Goal: Communication & Community: Answer question/provide support

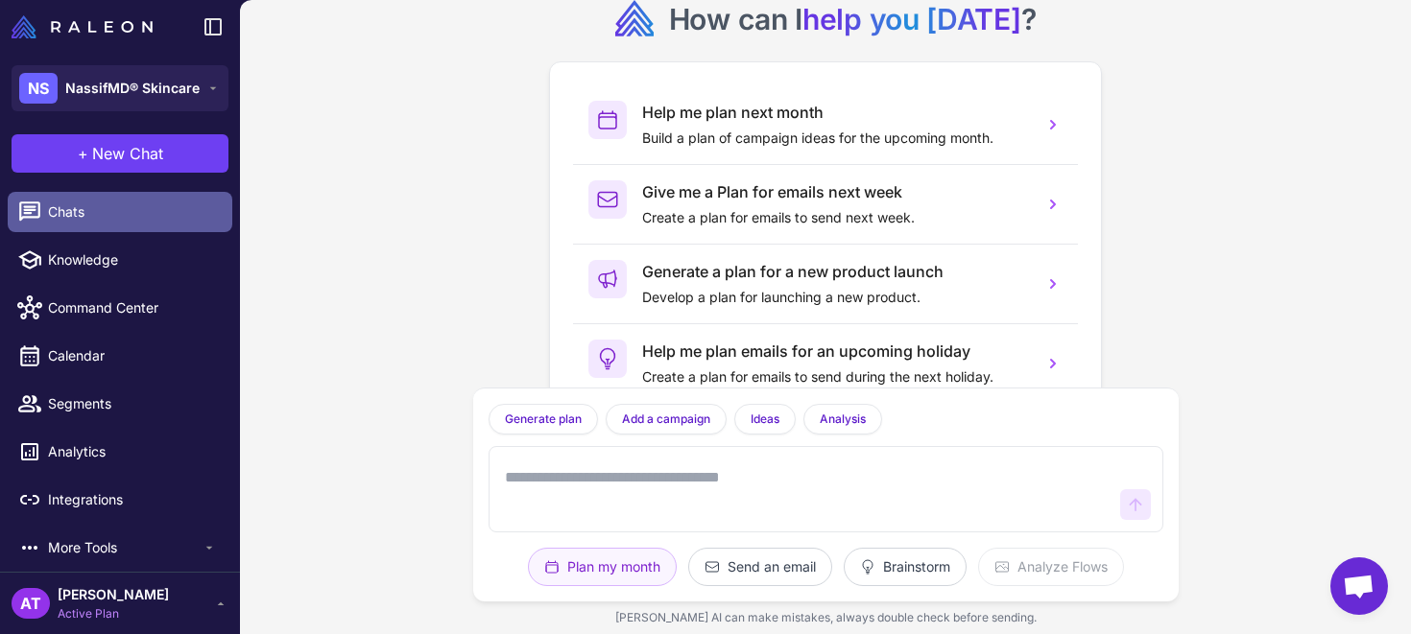
click at [152, 215] on span "Chats" at bounding box center [132, 212] width 169 height 21
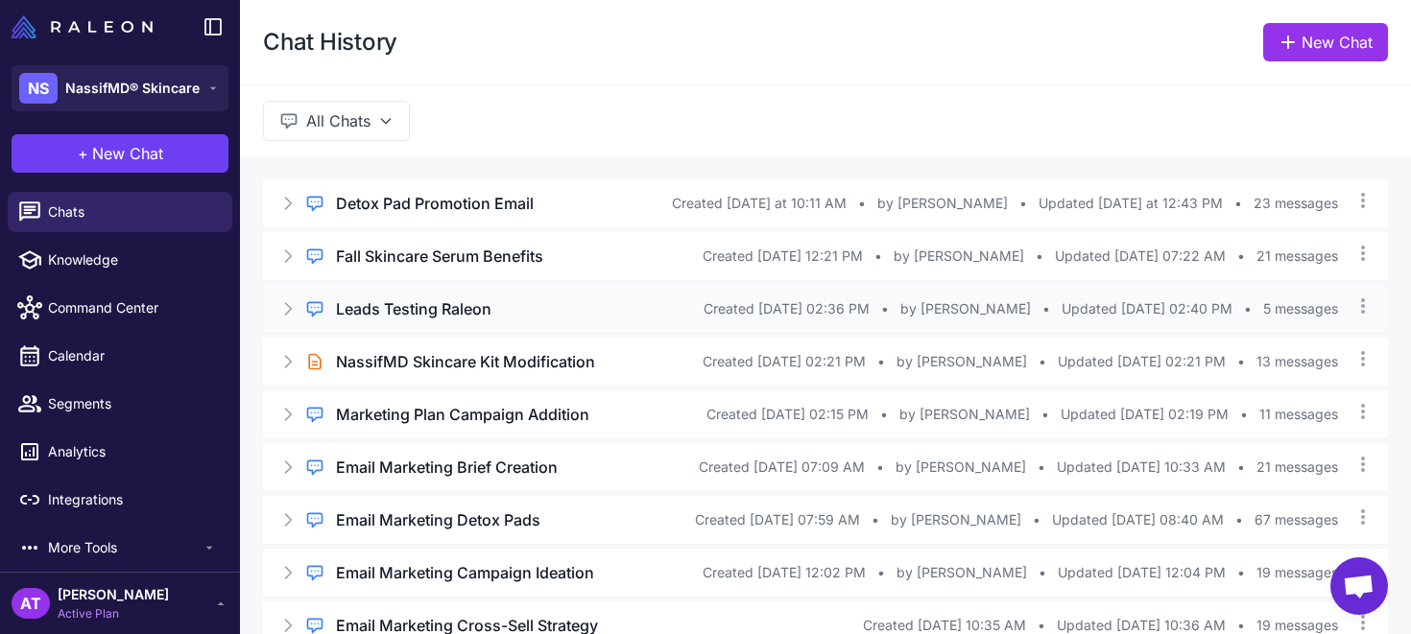
click at [536, 306] on div "Leads Testing Raleon" at bounding box center [520, 308] width 368 height 23
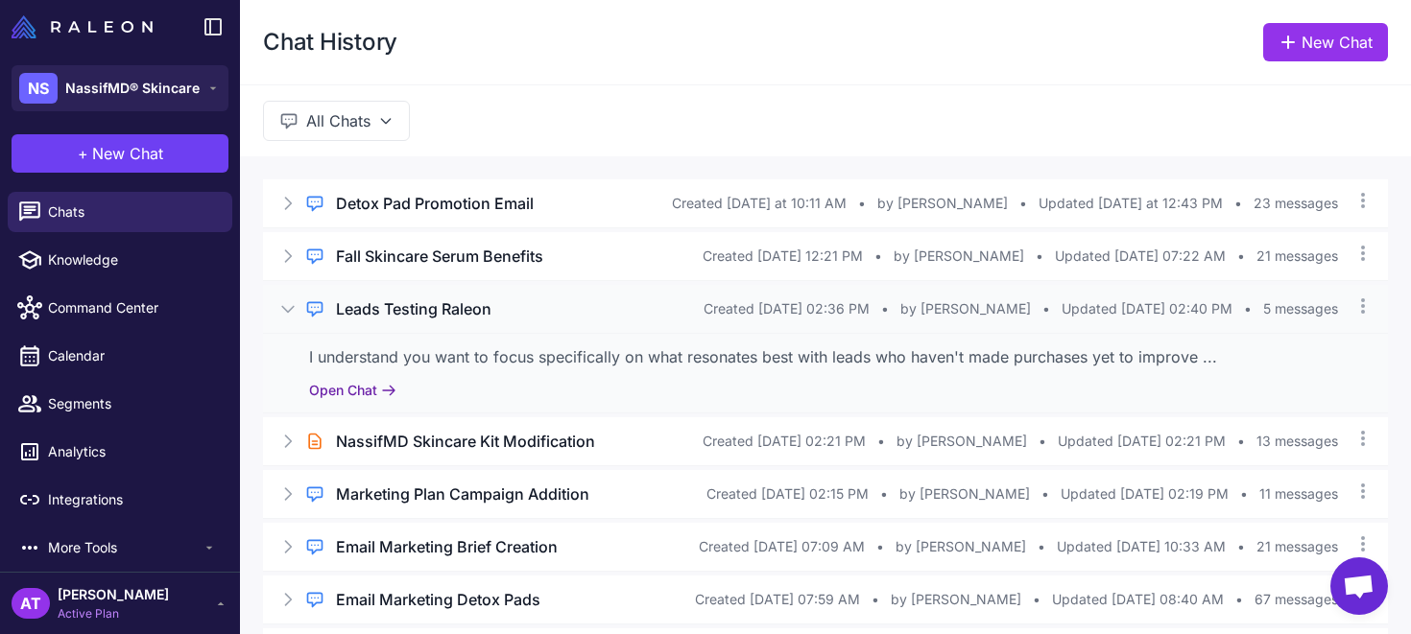
click at [356, 393] on button "Open Chat" at bounding box center [352, 390] width 87 height 21
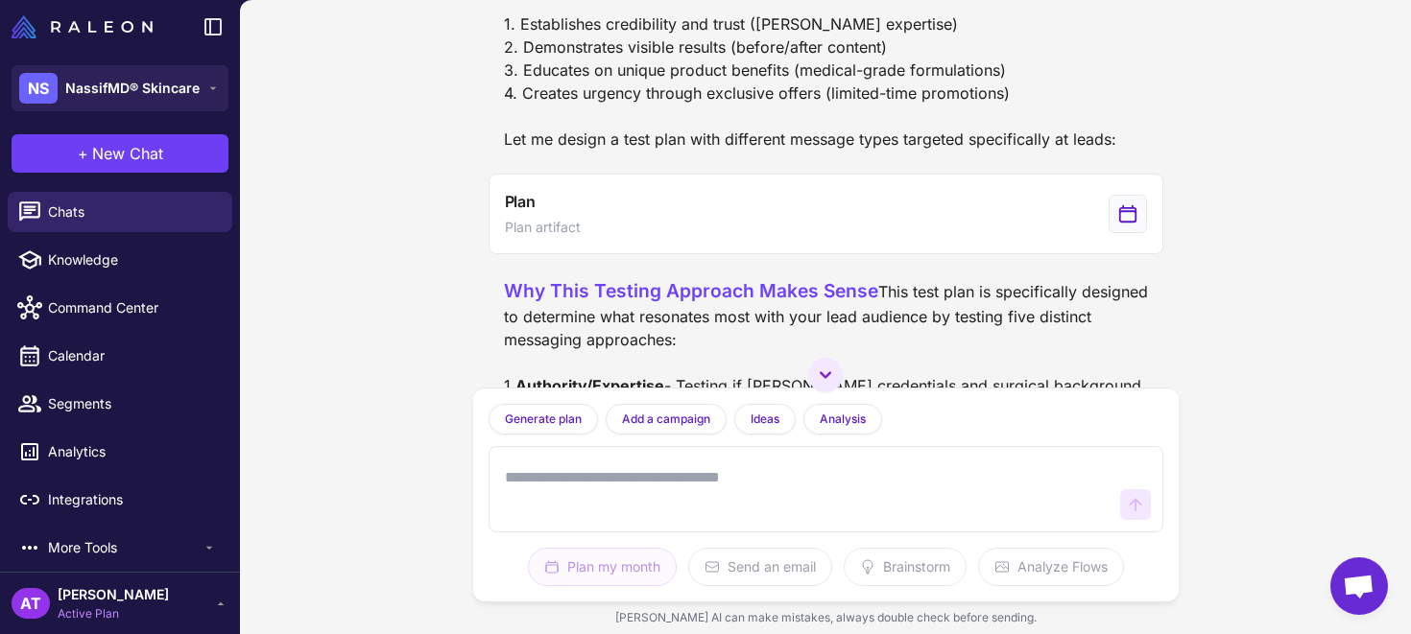
scroll to position [1459, 0]
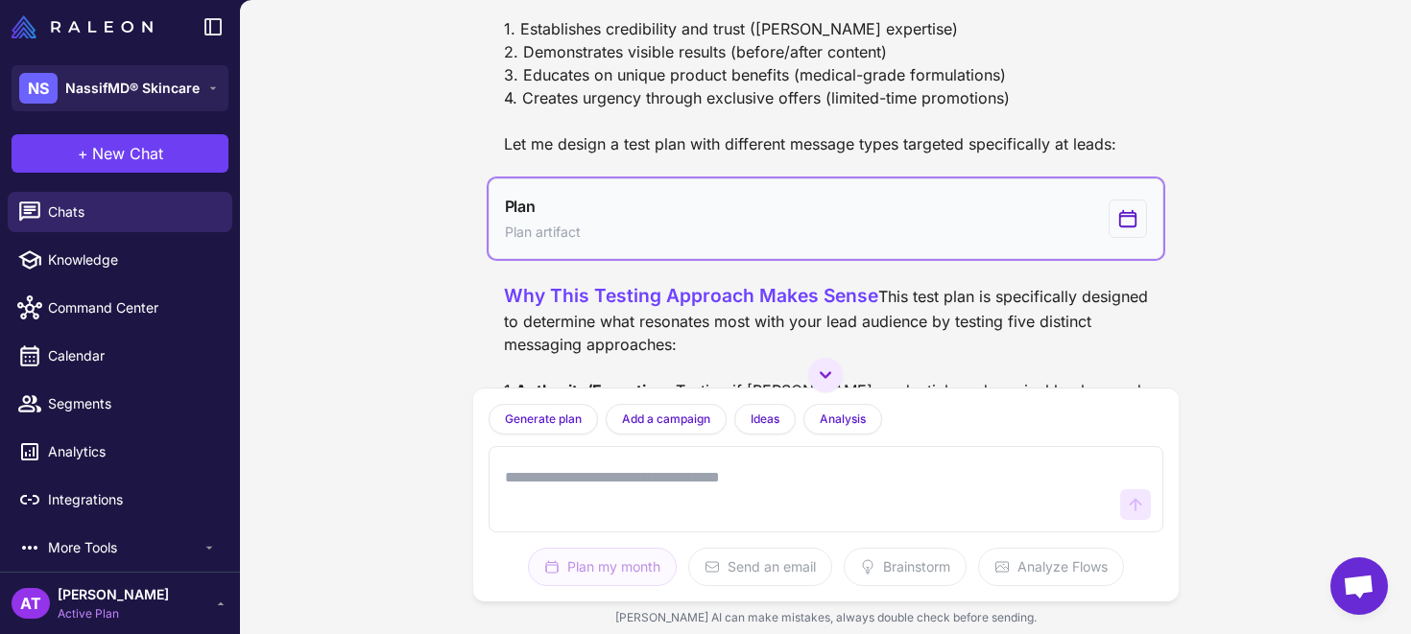
click at [629, 258] on button "Plan Plan artifact" at bounding box center [825, 218] width 675 height 81
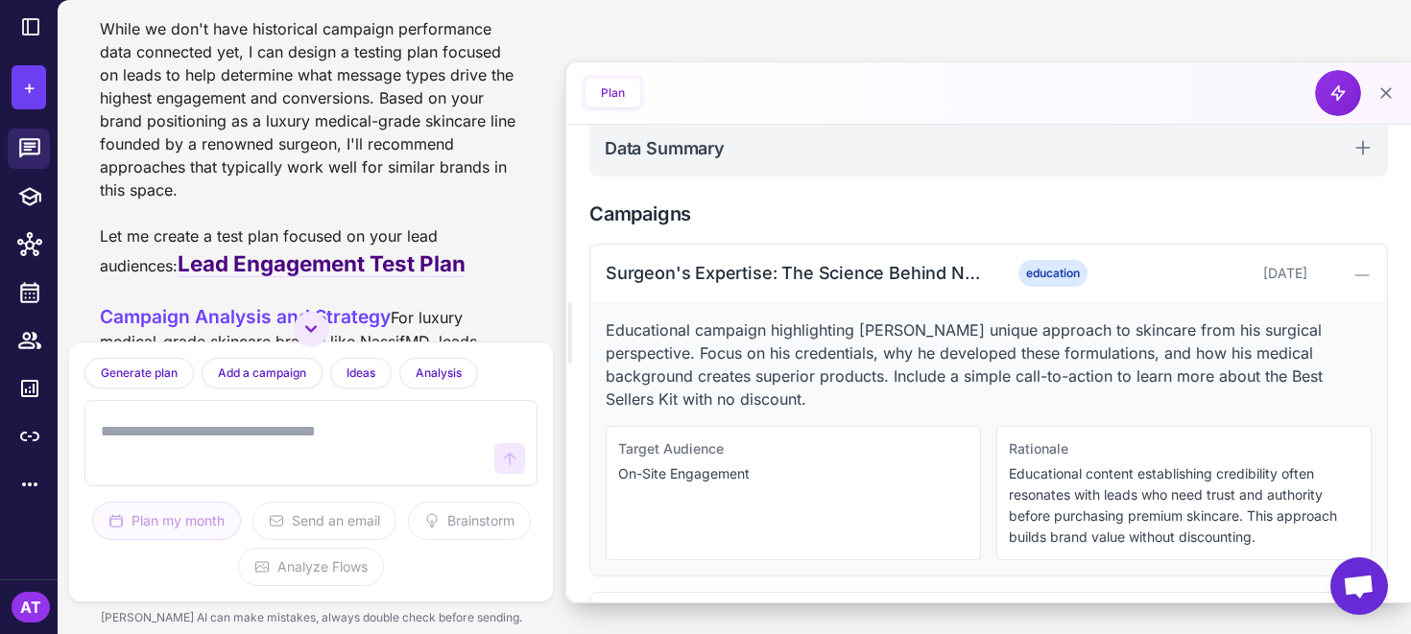
scroll to position [455, 0]
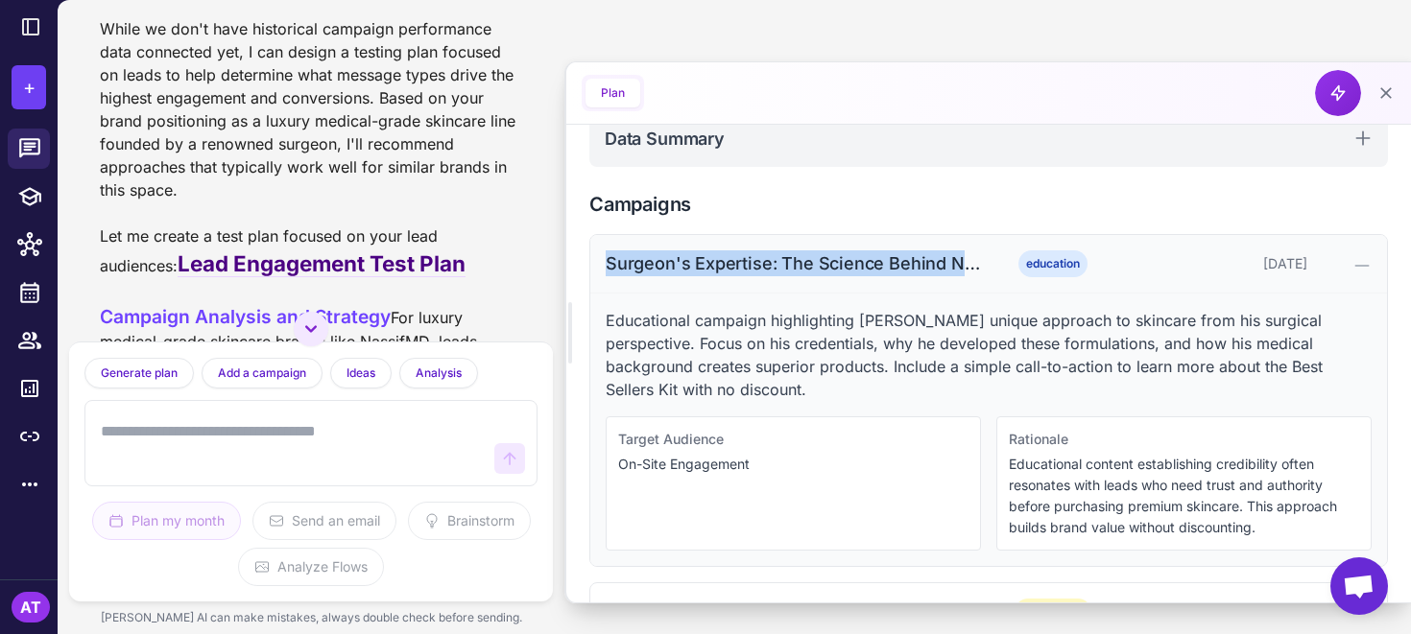
drag, startPoint x: 608, startPoint y: 261, endPoint x: 987, endPoint y: 266, distance: 379.1
click at [987, 266] on div "Surgeon's Expertise: The Science Behind NassifMD education [DATE]" at bounding box center [988, 264] width 797 height 59
copy div "Surgeon's Expertise: The Science Behind NassifMD"
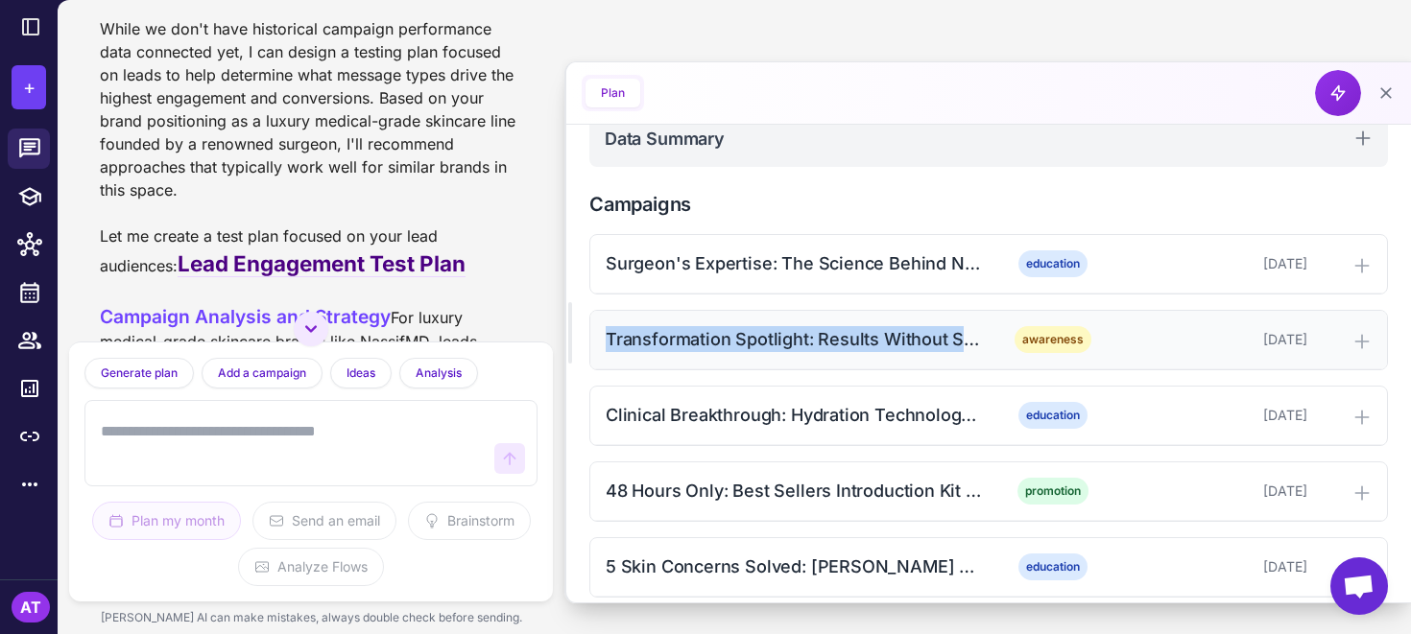
drag, startPoint x: 599, startPoint y: 333, endPoint x: 964, endPoint y: 340, distance: 365.7
click at [964, 340] on div "Transformation Spotlight: Results Without Surgery awareness [DATE]" at bounding box center [988, 340] width 797 height 59
copy div "Transformation Spotlight: Results Without Sur"
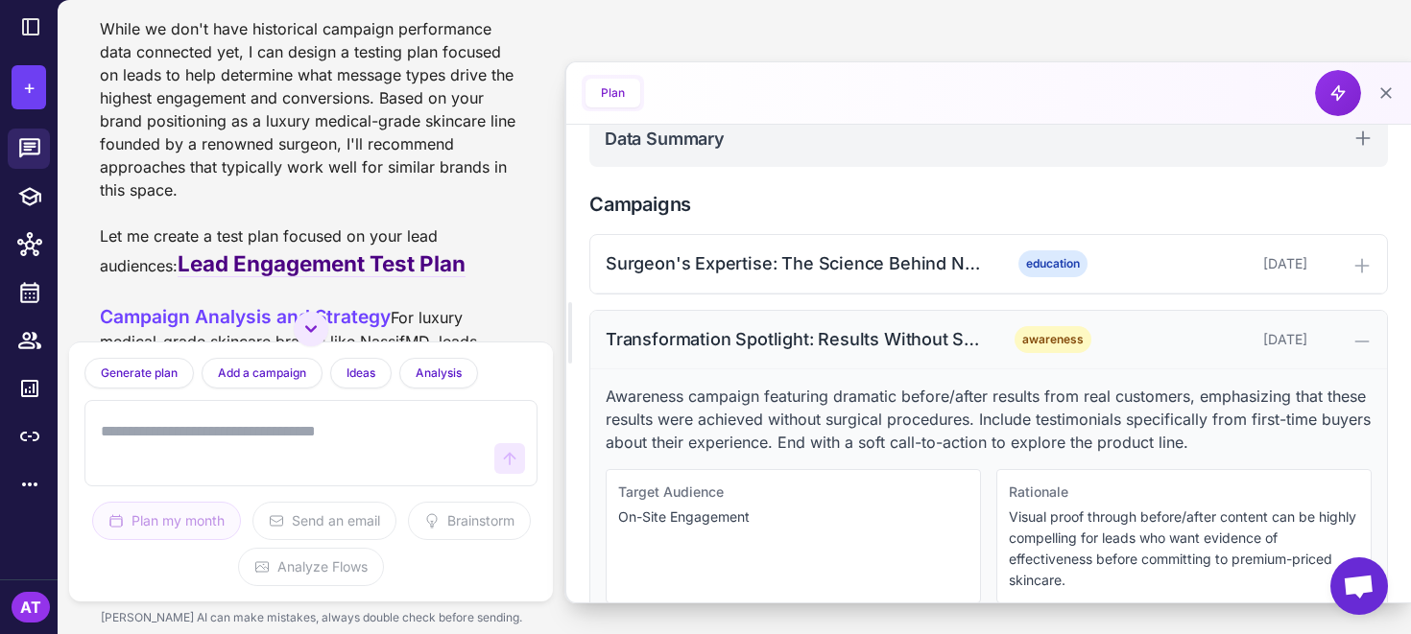
click at [1352, 344] on icon at bounding box center [1361, 341] width 19 height 19
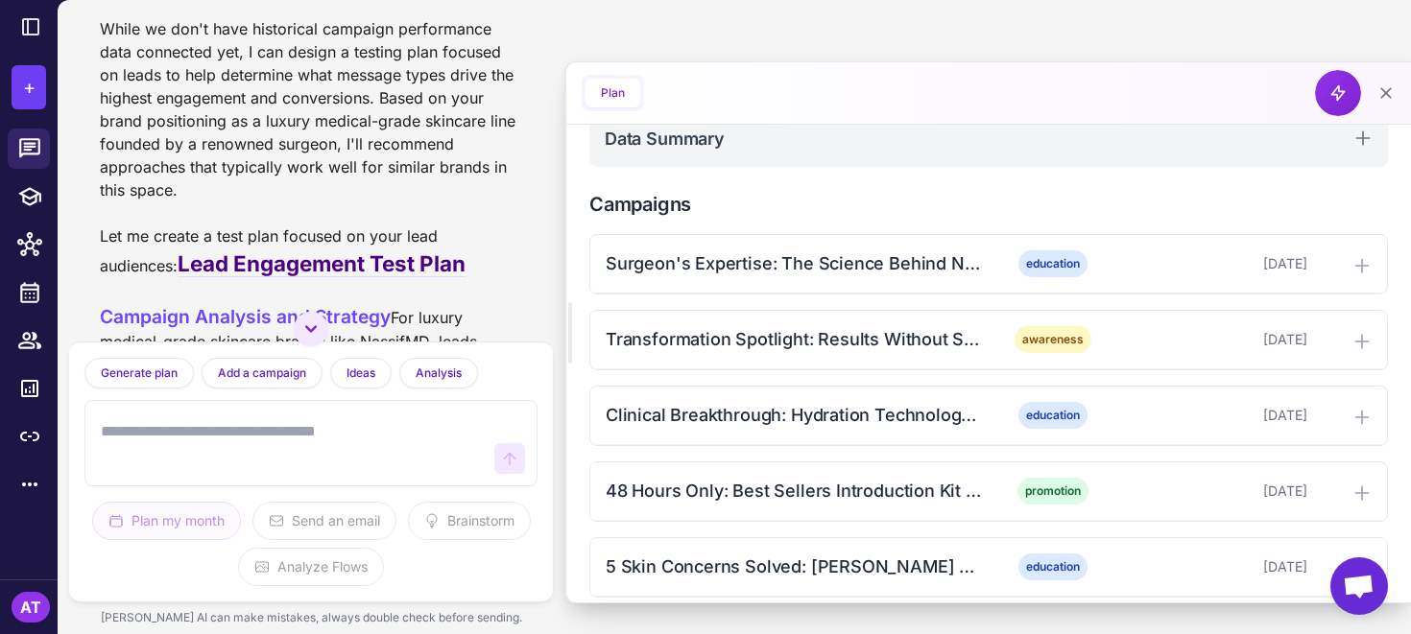
scroll to position [473, 0]
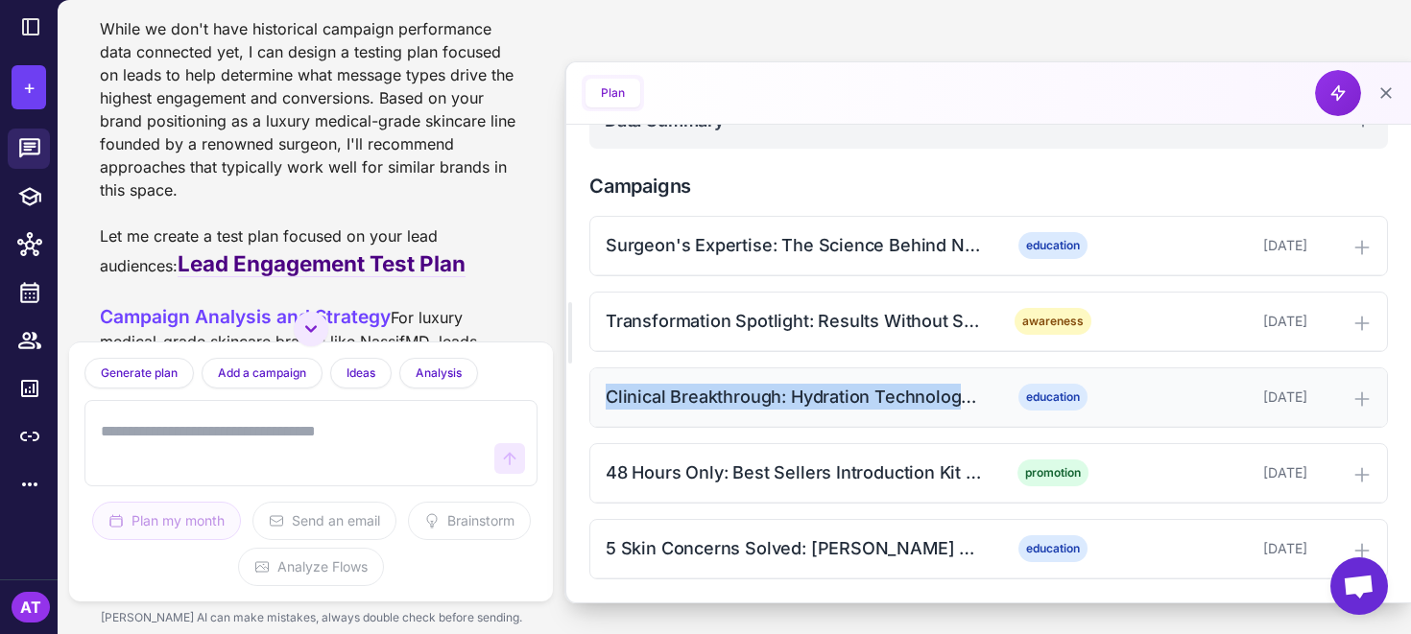
drag, startPoint x: 605, startPoint y: 395, endPoint x: 1016, endPoint y: 396, distance: 411.7
click at [1016, 396] on div "Clinical Breakthrough: Hydration Technology Explained education [DATE]" at bounding box center [988, 398] width 797 height 59
copy div "Clinical Breakthrough: Hydration Technology Explained"
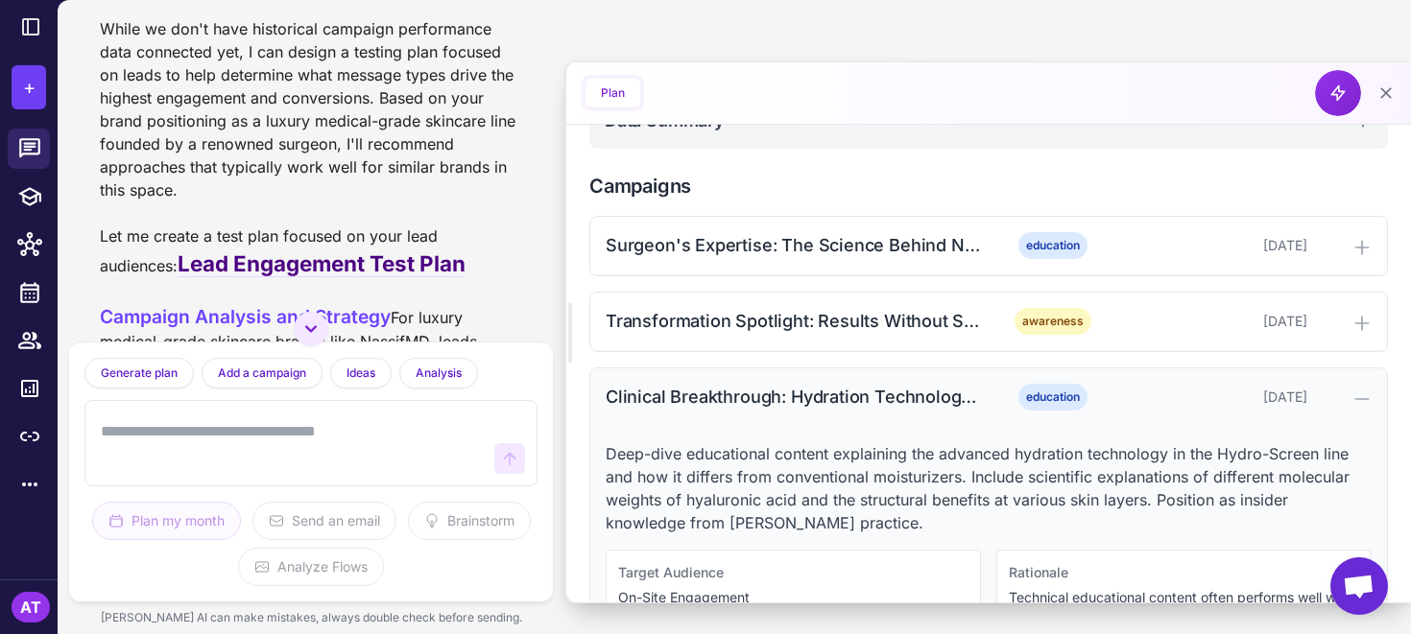
click at [1355, 393] on icon at bounding box center [1361, 399] width 19 height 19
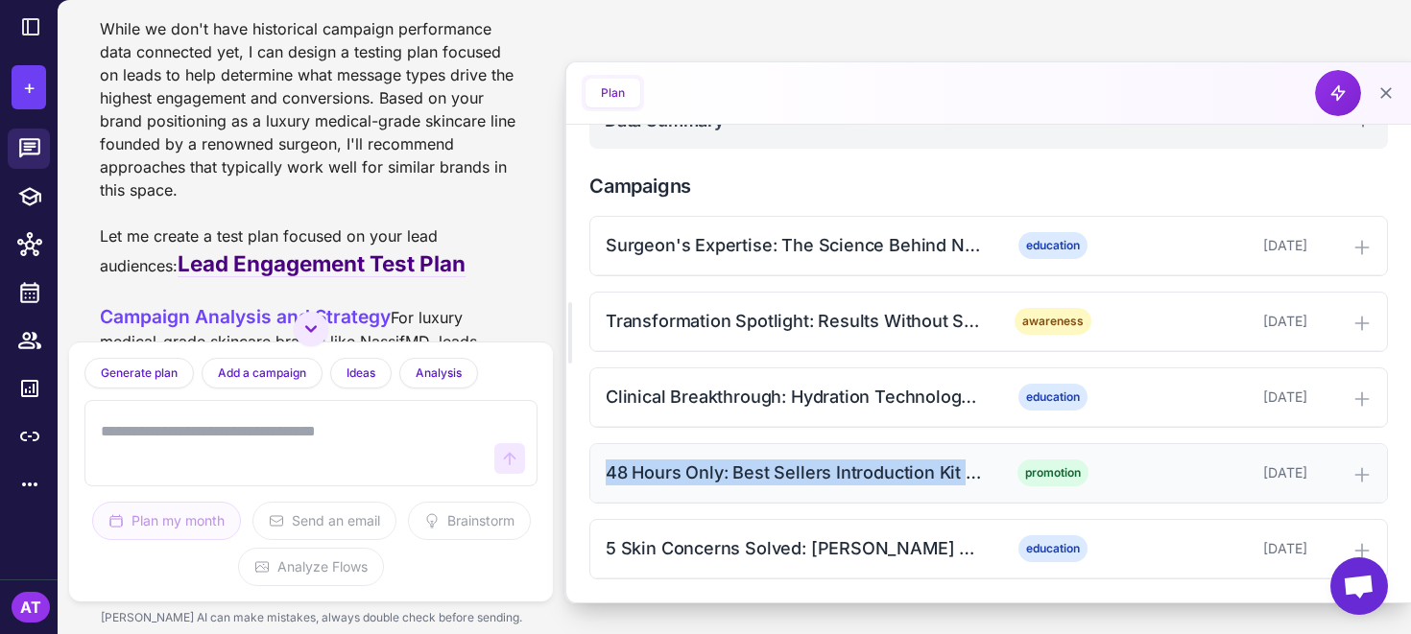
drag, startPoint x: 604, startPoint y: 467, endPoint x: 981, endPoint y: 475, distance: 377.2
click at [981, 475] on div "48 Hours Only: Best Sellers Introduction Kit 20% Off promotion [DATE]" at bounding box center [988, 473] width 797 height 59
copy div "48 Hours Only: Best Sellers Introduction Kit 20"
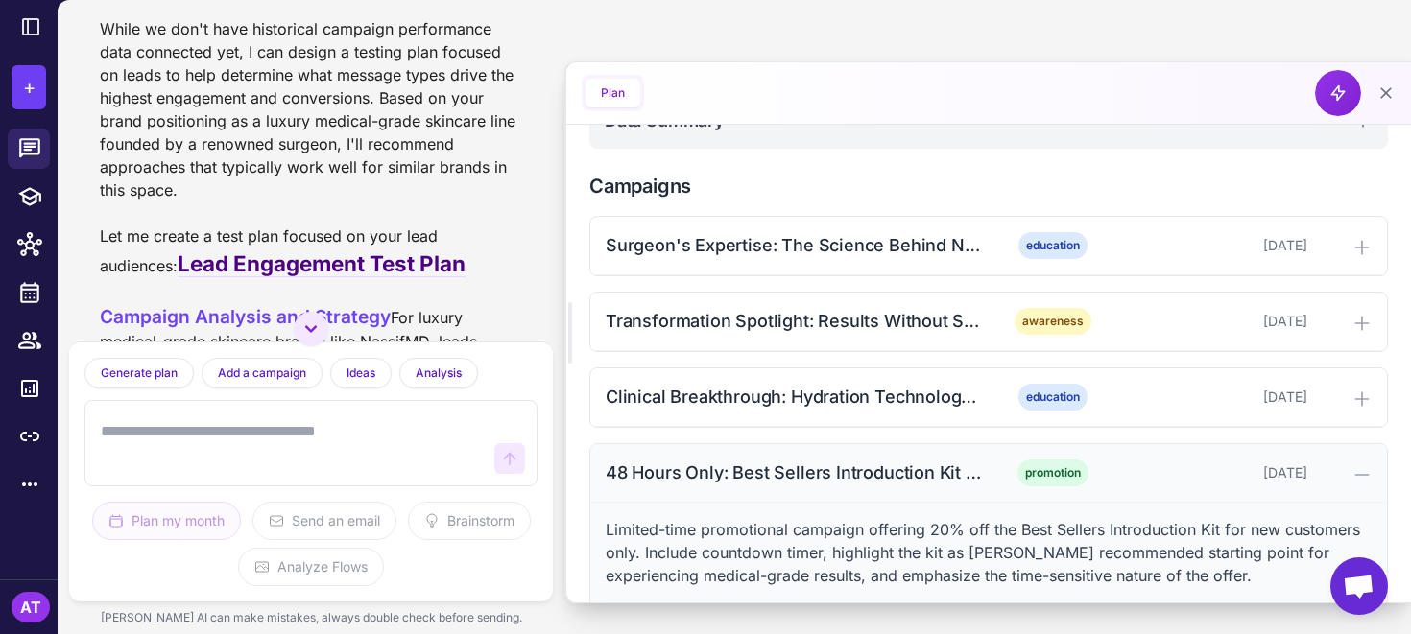
click at [1337, 472] on div at bounding box center [1343, 473] width 57 height 23
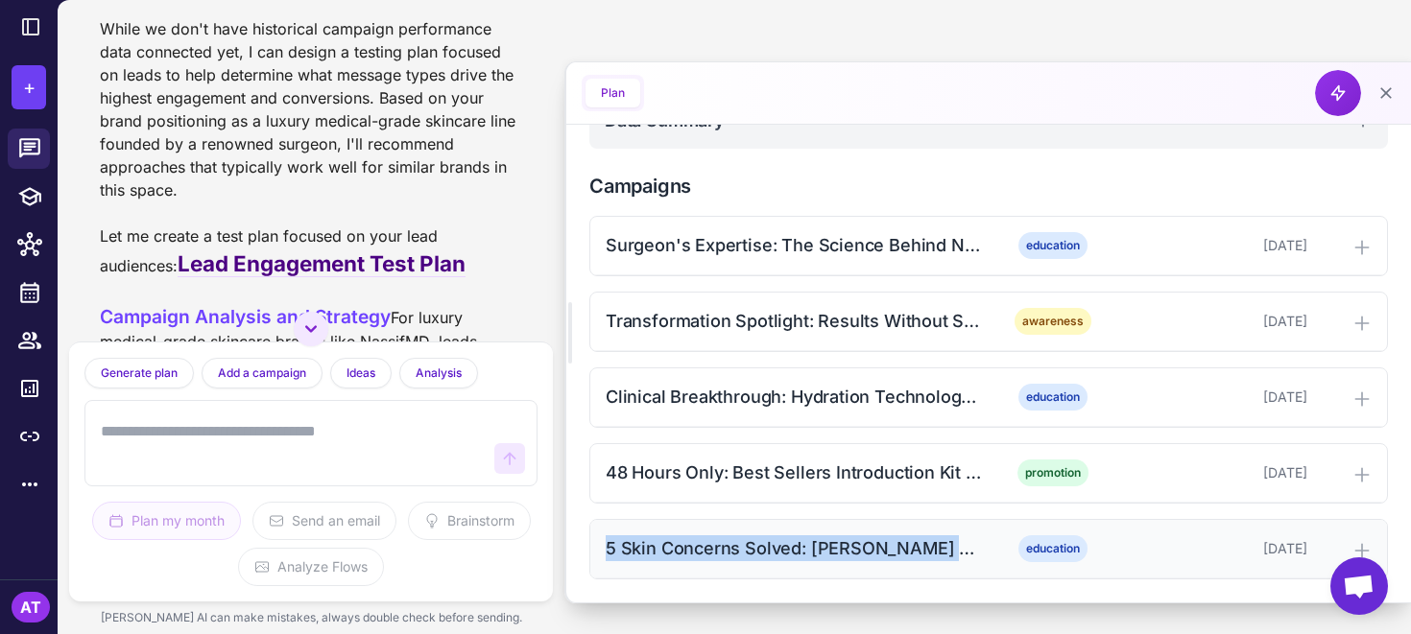
drag, startPoint x: 604, startPoint y: 553, endPoint x: 972, endPoint y: 559, distance: 368.6
click at [974, 558] on div "5 Skin Concerns Solved: [PERSON_NAME] Clinical Approach education [DATE]" at bounding box center [988, 549] width 797 height 59
copy div "5 Skin Concerns Solved: [PERSON_NAME] Clinical"
